Goal: Understand process/instructions: Learn how to perform a task or action

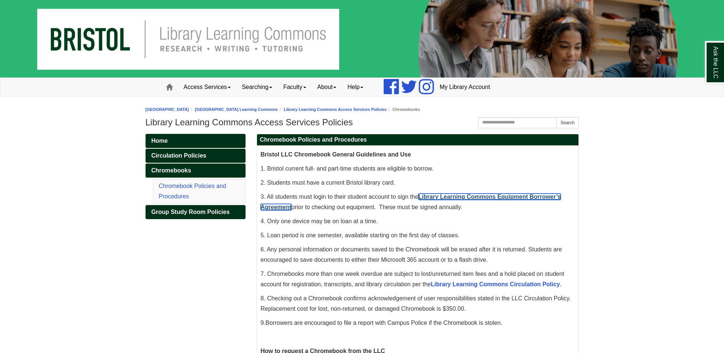
click at [464, 197] on link "Library Learning Commons Equipment Borrower’s Agreement" at bounding box center [411, 201] width 300 height 17
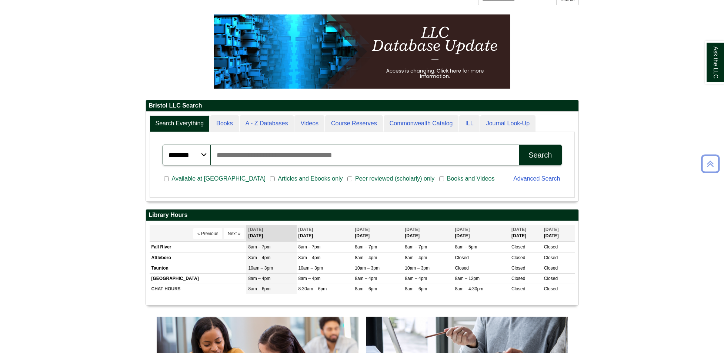
scroll to position [112, 0]
